Goal: Task Accomplishment & Management: Complete application form

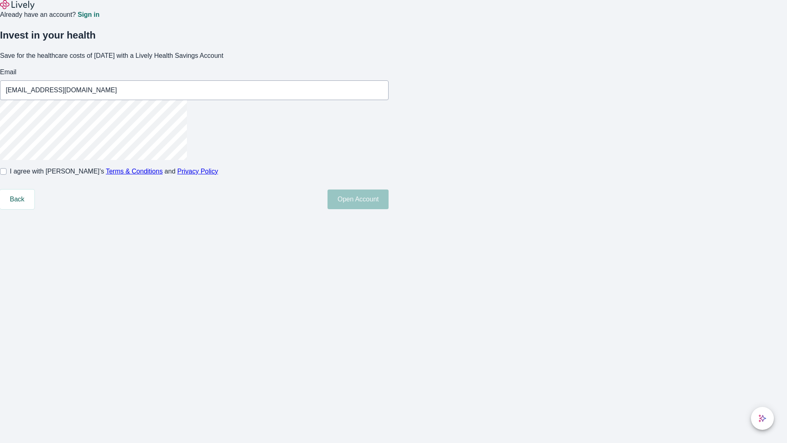
click at [7, 175] on input "I agree with Lively’s Terms & Conditions and Privacy Policy" at bounding box center [3, 171] width 7 height 7
checkbox input "true"
click at [389, 209] on button "Open Account" at bounding box center [358, 199] width 61 height 20
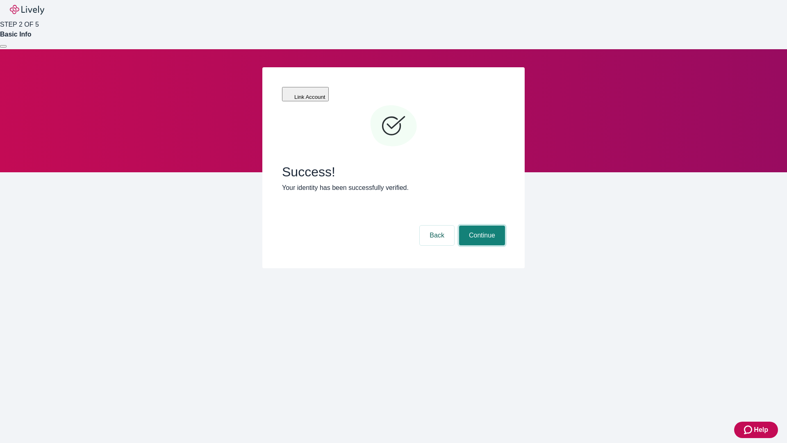
click at [481, 225] on button "Continue" at bounding box center [482, 235] width 46 height 20
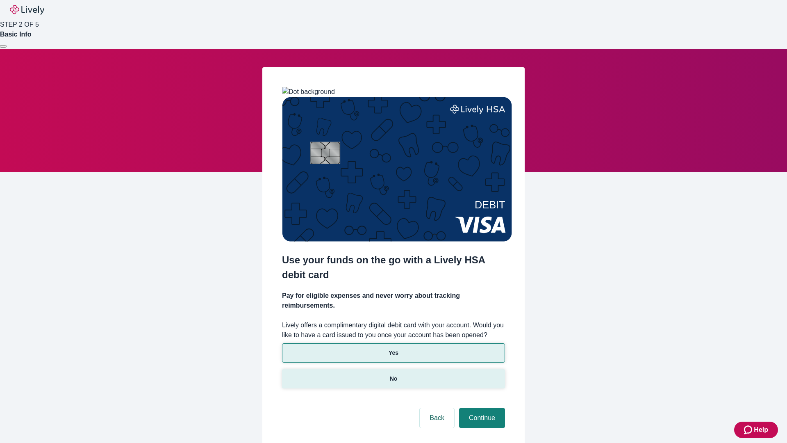
click at [393, 374] on p "No" at bounding box center [394, 378] width 8 height 9
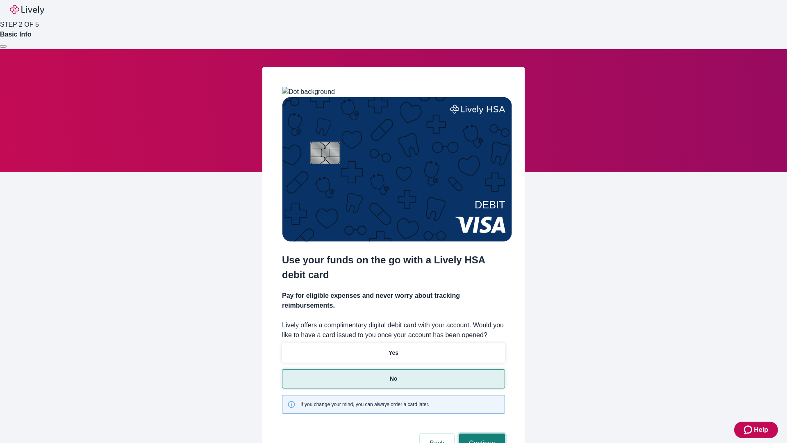
click at [481, 433] on button "Continue" at bounding box center [482, 443] width 46 height 20
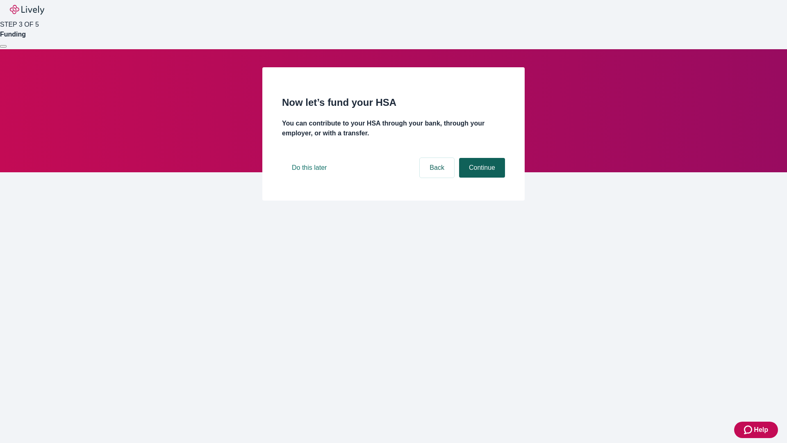
click at [481, 178] on button "Continue" at bounding box center [482, 168] width 46 height 20
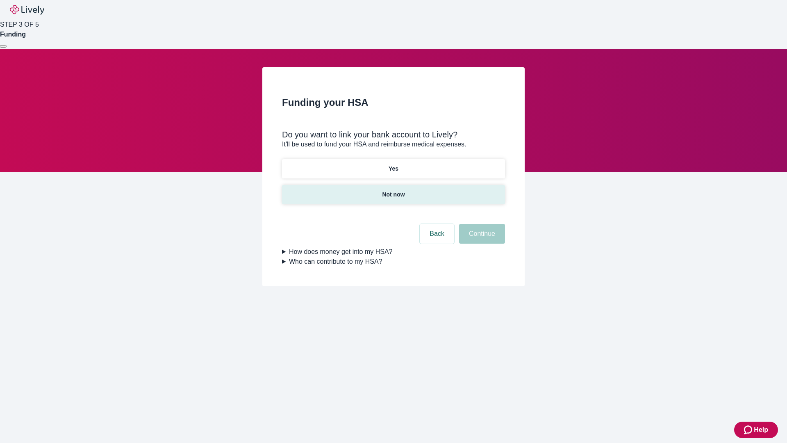
click at [393, 190] on p "Not now" at bounding box center [393, 194] width 23 height 9
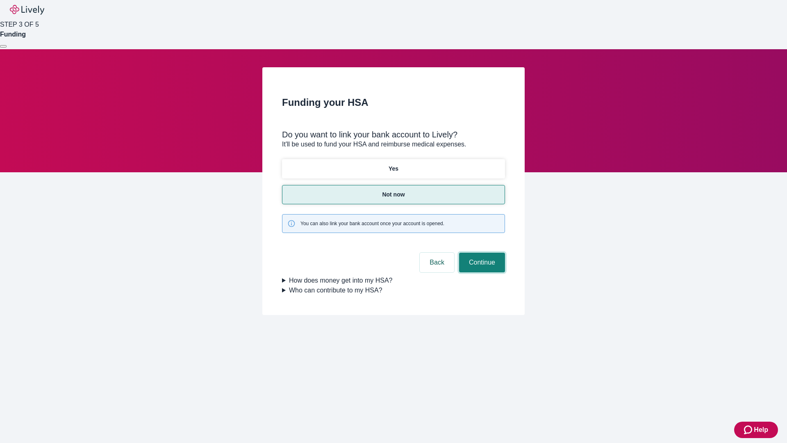
click at [481, 253] on button "Continue" at bounding box center [482, 263] width 46 height 20
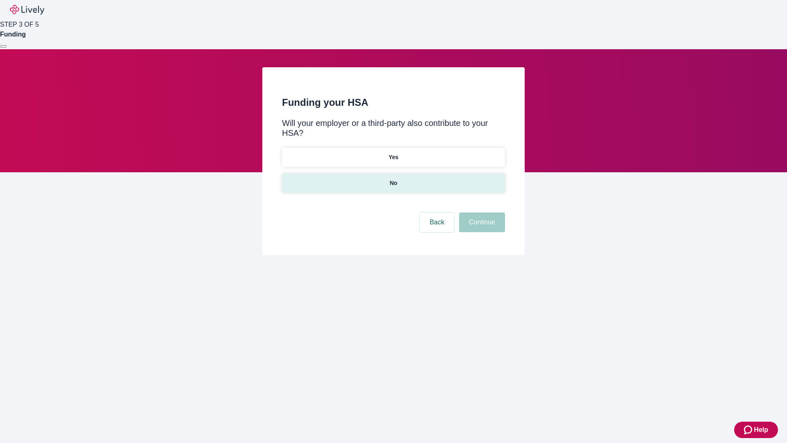
click at [393, 179] on p "No" at bounding box center [394, 183] width 8 height 9
click at [481, 212] on button "Continue" at bounding box center [482, 222] width 46 height 20
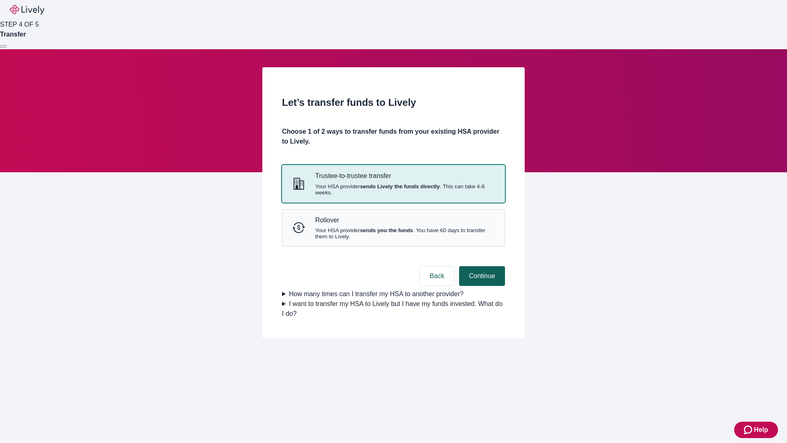
click at [393, 189] on strong "sends Lively the funds directly" at bounding box center [400, 186] width 80 height 6
click at [481, 286] on button "Continue" at bounding box center [482, 276] width 46 height 20
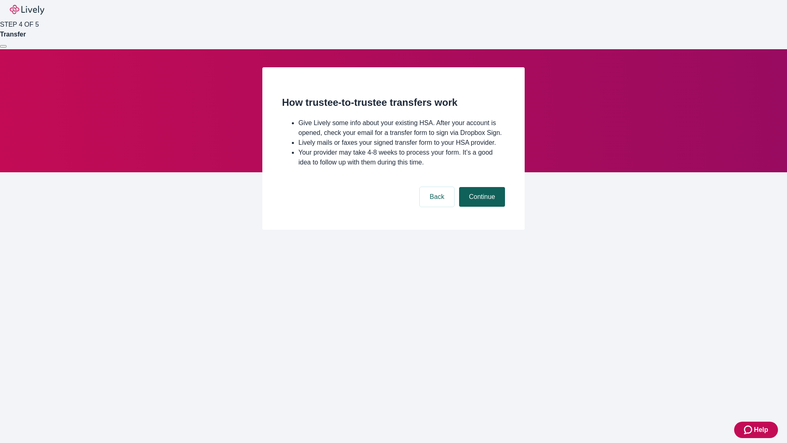
click at [481, 207] on button "Continue" at bounding box center [482, 197] width 46 height 20
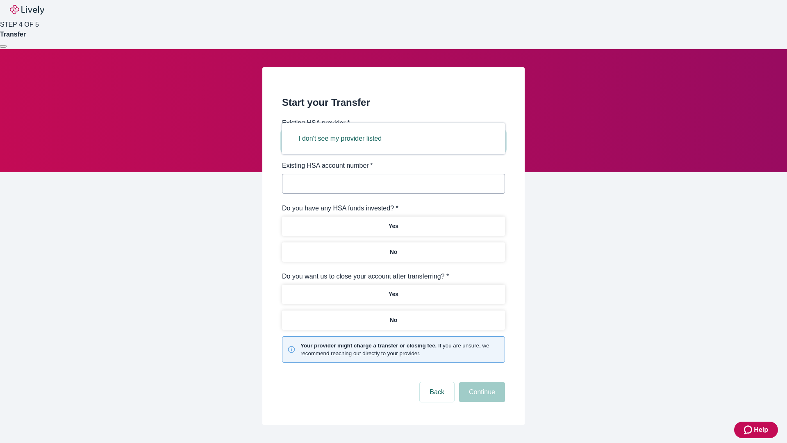
click at [343, 139] on button "I don't see my provider listed" at bounding box center [340, 139] width 103 height 20
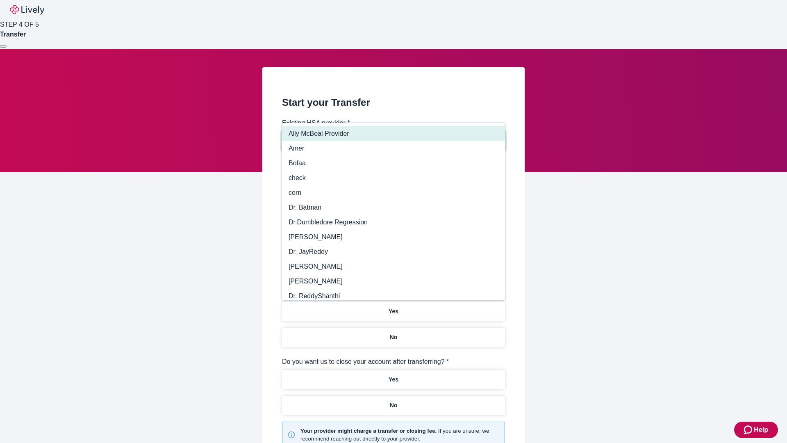
type input "Other"
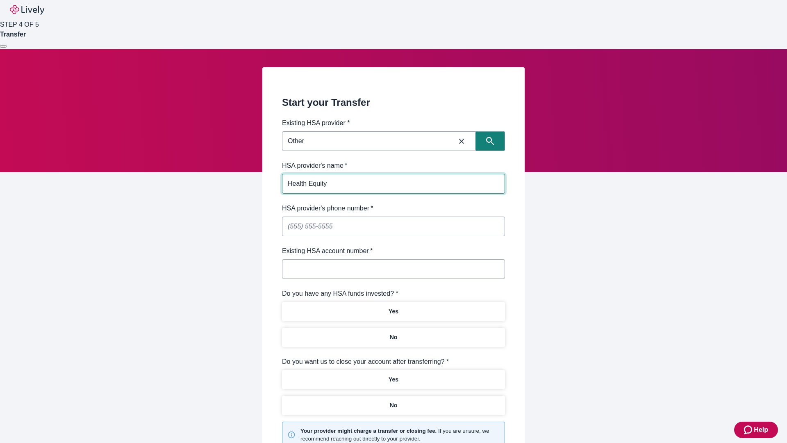
type input "Health Equity"
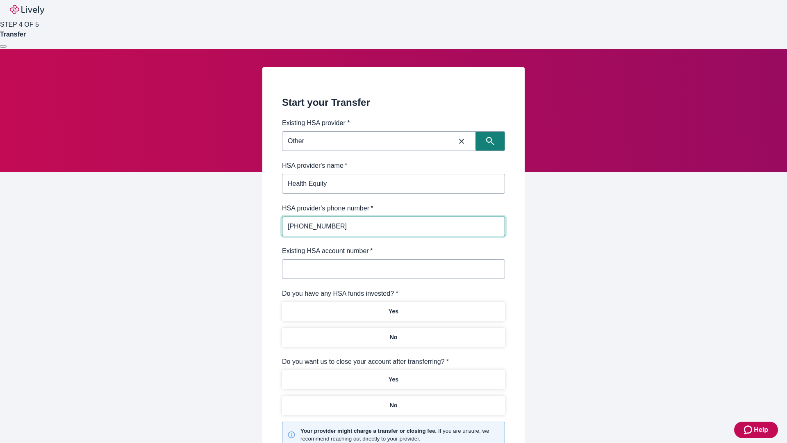
type input "[PHONE_NUMBER]"
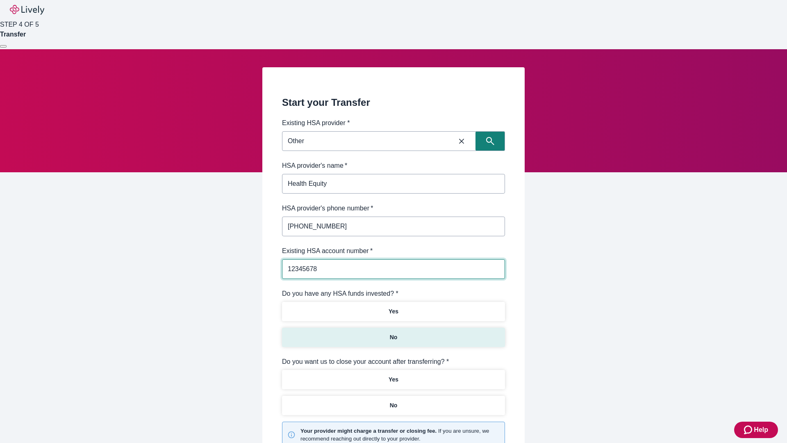
type input "12345678"
click at [393, 333] on p "No" at bounding box center [394, 337] width 8 height 9
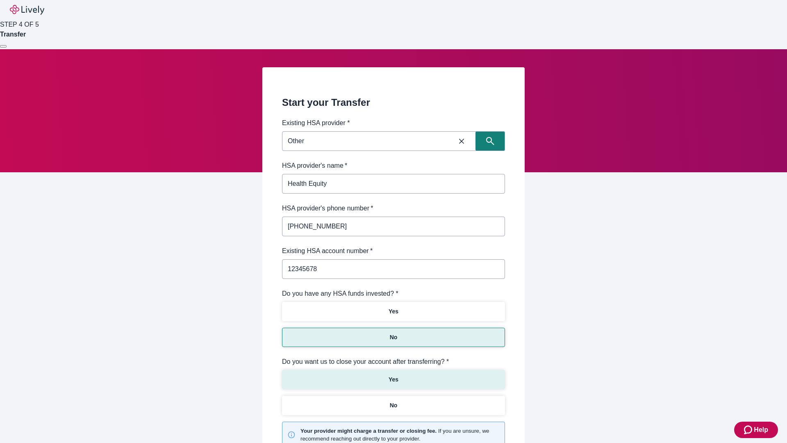
click at [393, 375] on p "Yes" at bounding box center [394, 379] width 10 height 9
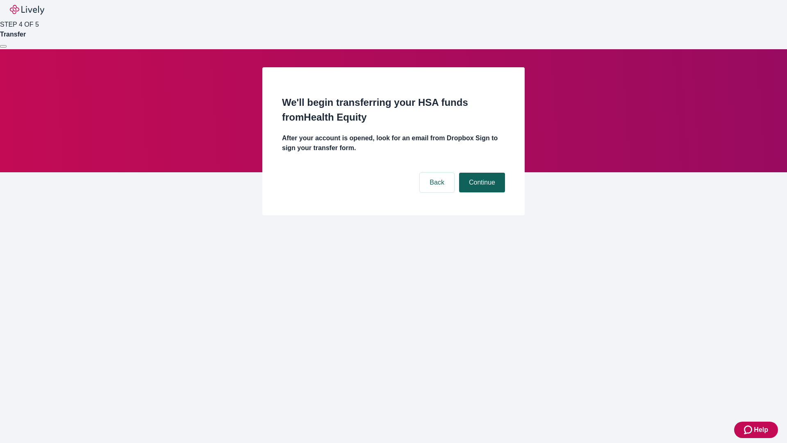
click at [481, 173] on button "Continue" at bounding box center [482, 183] width 46 height 20
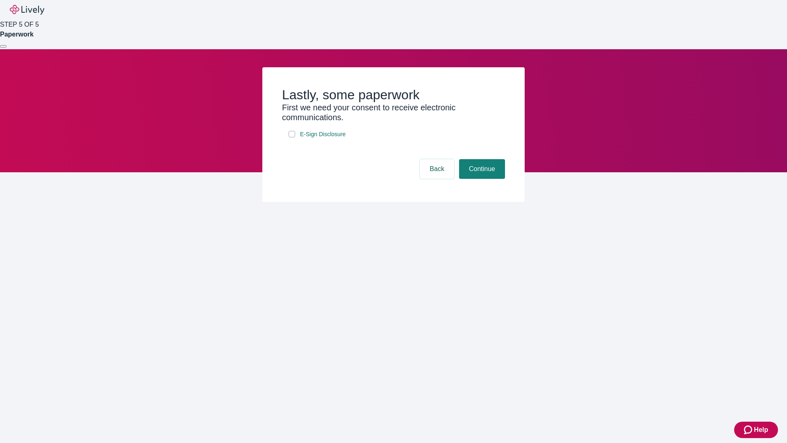
click at [292, 137] on input "E-Sign Disclosure" at bounding box center [292, 134] width 7 height 7
checkbox input "true"
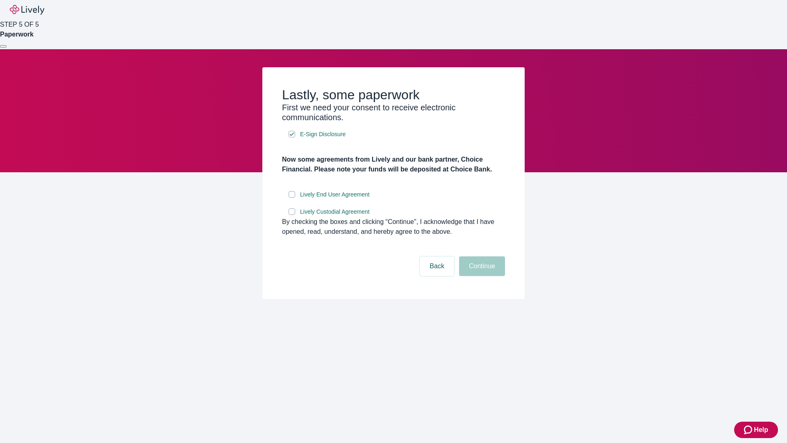
click at [292, 198] on input "Lively End User Agreement" at bounding box center [292, 194] width 7 height 7
checkbox input "true"
click at [292, 215] on input "Lively Custodial Agreement" at bounding box center [292, 211] width 7 height 7
checkbox input "true"
click at [481, 276] on button "Continue" at bounding box center [482, 266] width 46 height 20
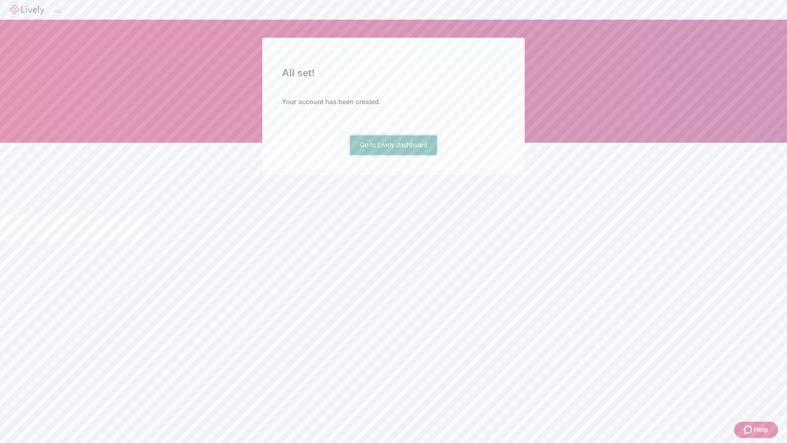
click at [393, 155] on link "Go to Lively dashboard" at bounding box center [393, 145] width 87 height 20
